Goal: Use online tool/utility

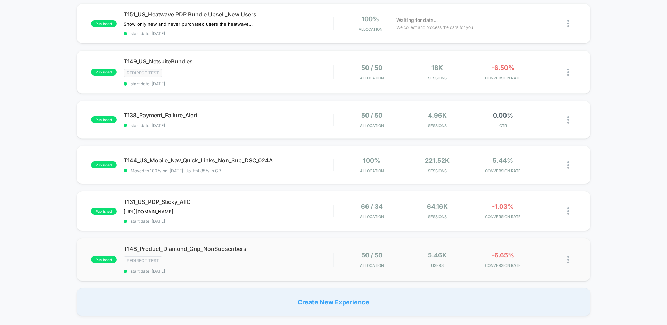
scroll to position [36, 0]
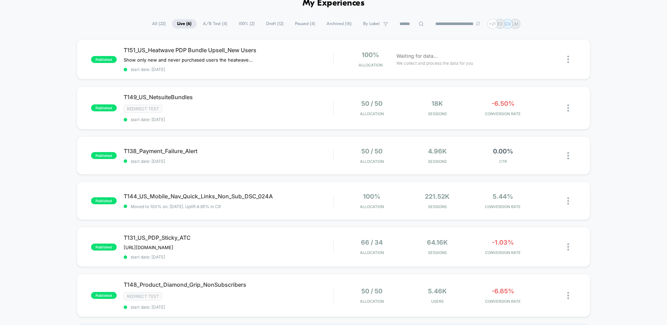
click at [292, 24] on span "Paused ( 4 )" at bounding box center [305, 23] width 31 height 9
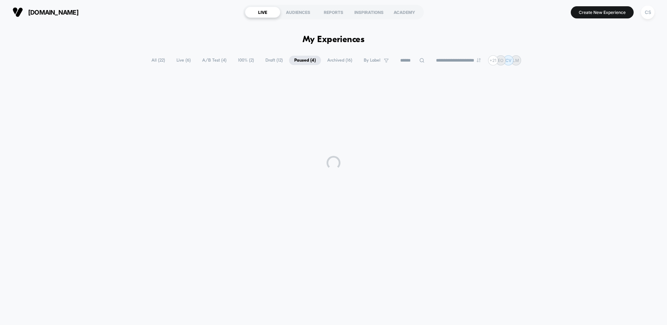
scroll to position [0, 0]
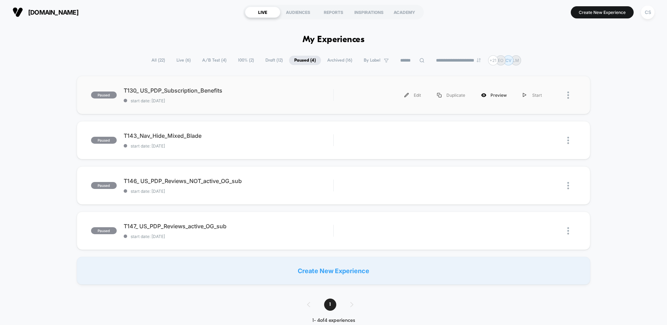
click at [509, 96] on div "Preview" at bounding box center [494, 95] width 42 height 16
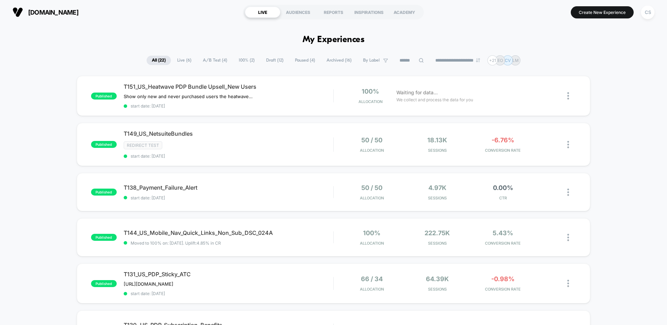
click at [175, 60] on span "Live ( 6 )" at bounding box center [184, 60] width 25 height 9
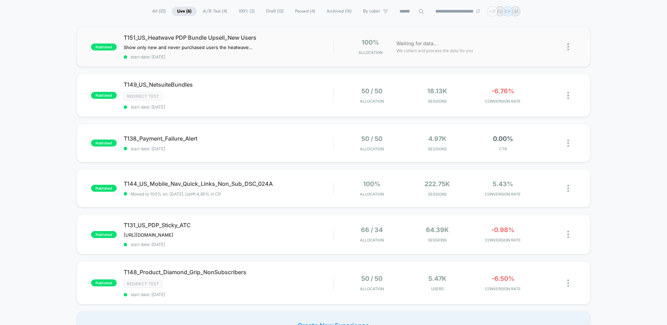
scroll to position [54, 0]
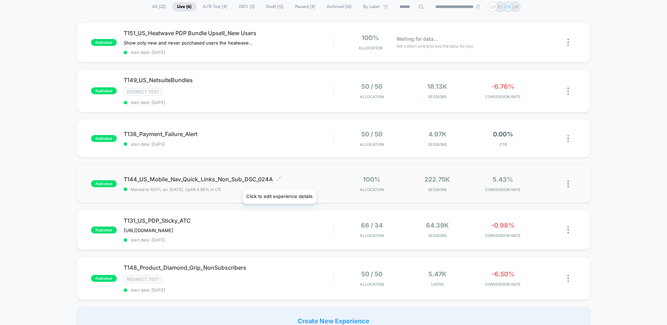
click at [279, 180] on icon at bounding box center [278, 178] width 5 height 5
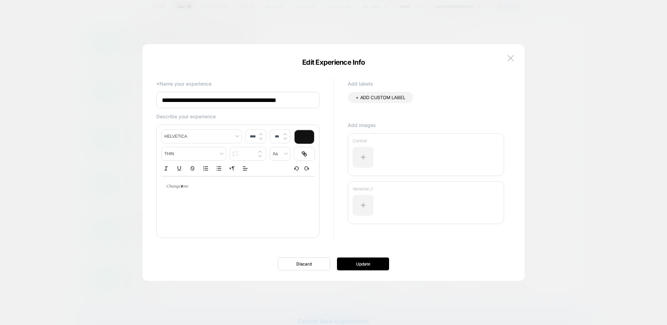
scroll to position [0, 0]
click at [511, 58] on img at bounding box center [511, 58] width 6 height 6
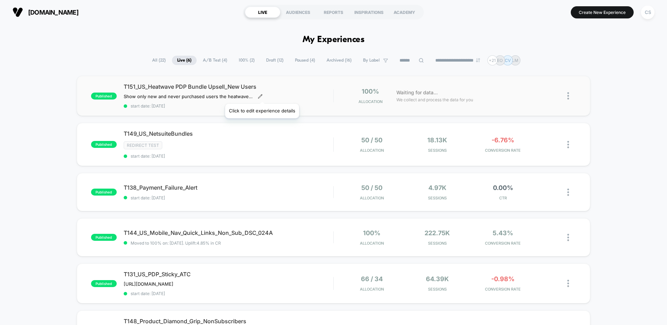
click at [262, 95] on icon at bounding box center [260, 96] width 5 height 5
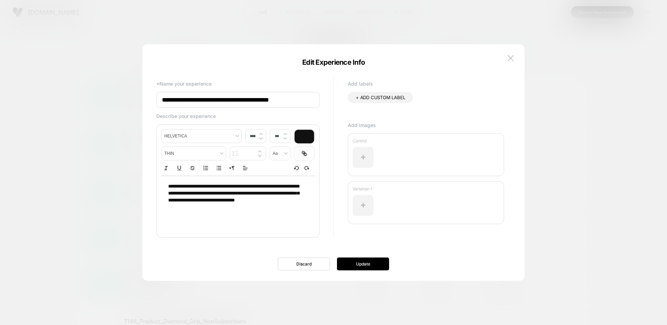
drag, startPoint x: 163, startPoint y: 99, endPoint x: 324, endPoint y: 99, distance: 161.2
click at [324, 99] on div "**********" at bounding box center [330, 161] width 354 height 172
